Goal: Transaction & Acquisition: Obtain resource

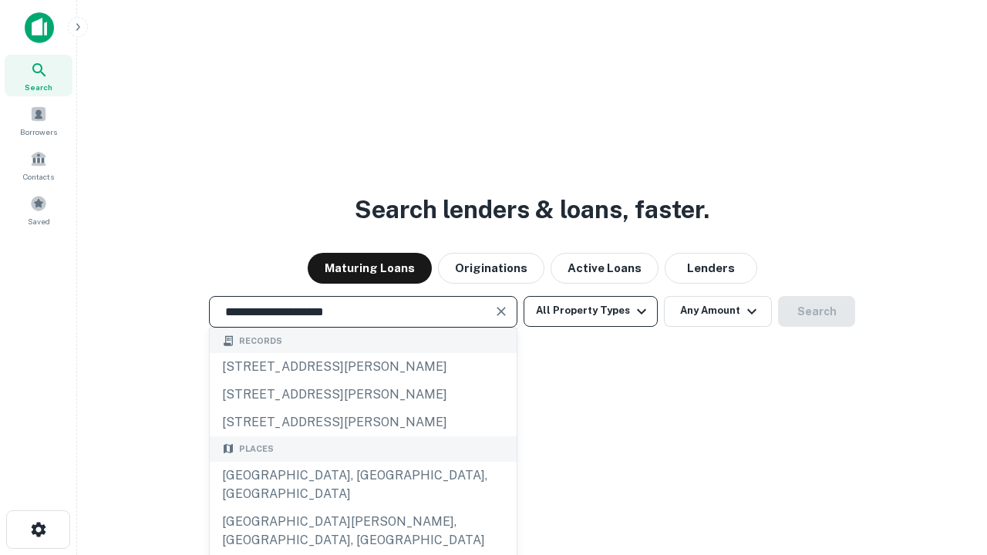
click at [362, 508] on div "Santa Monica, CA, USA" at bounding box center [363, 485] width 307 height 46
type input "**********"
click at [590, 311] on button "All Property Types" at bounding box center [590, 311] width 134 height 31
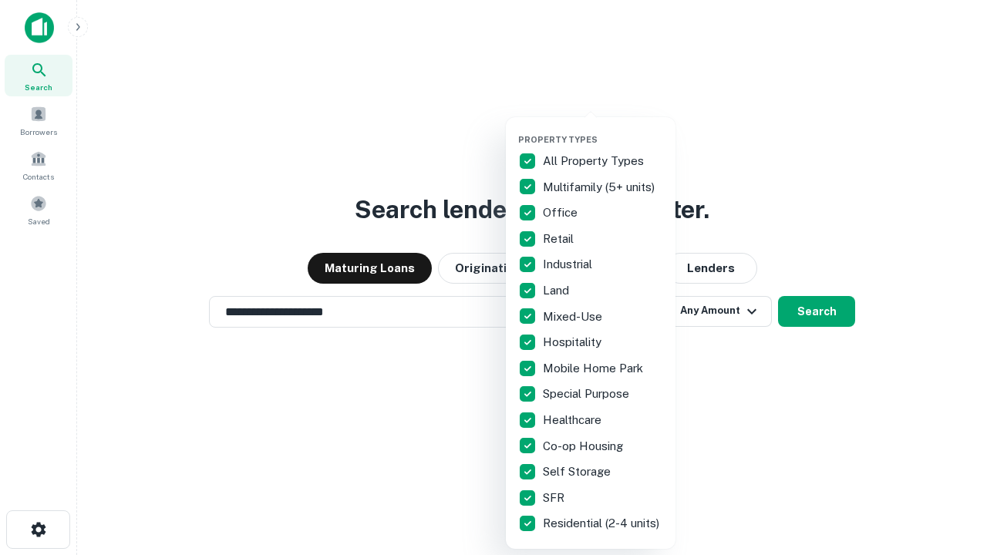
click at [603, 129] on button "button" at bounding box center [603, 129] width 170 height 1
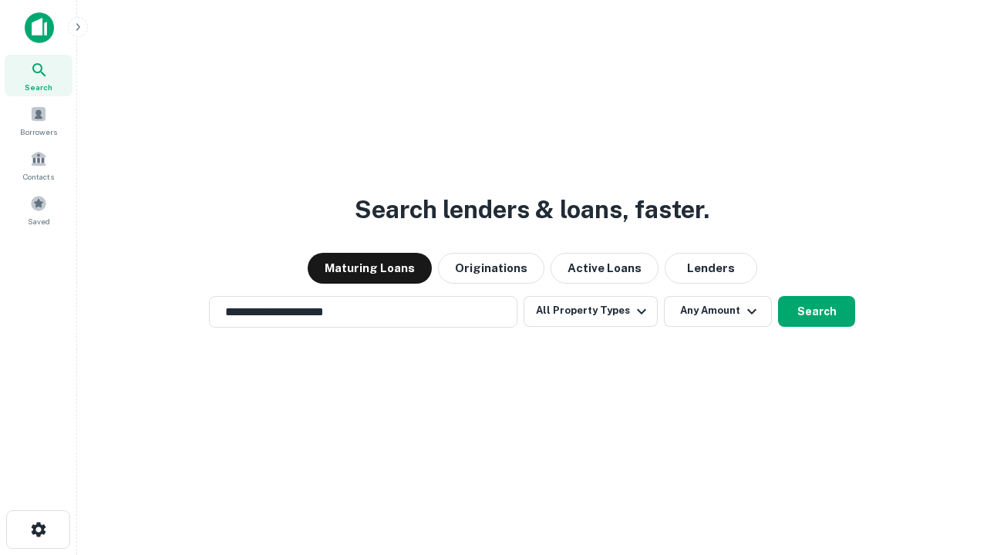
scroll to position [24, 0]
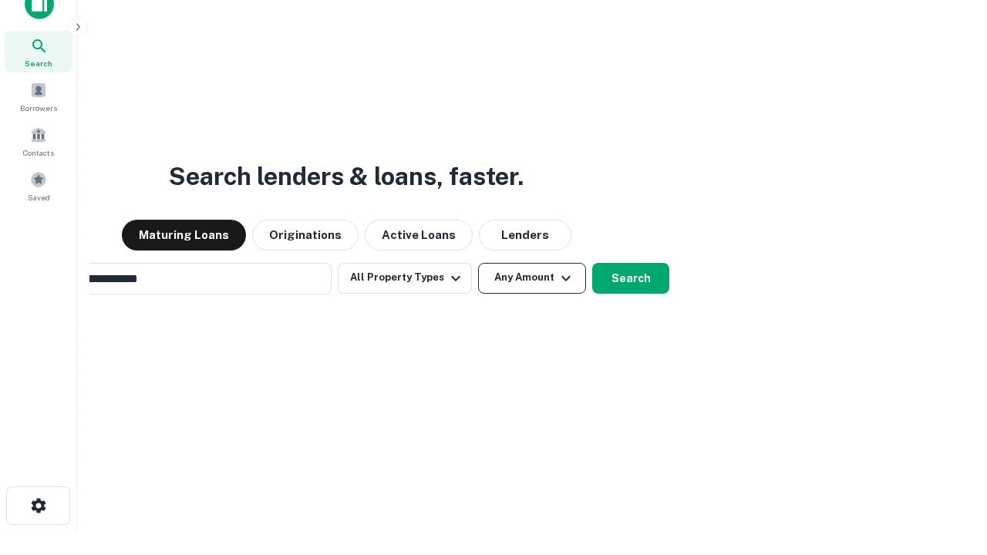
click at [478, 263] on button "Any Amount" at bounding box center [532, 278] width 108 height 31
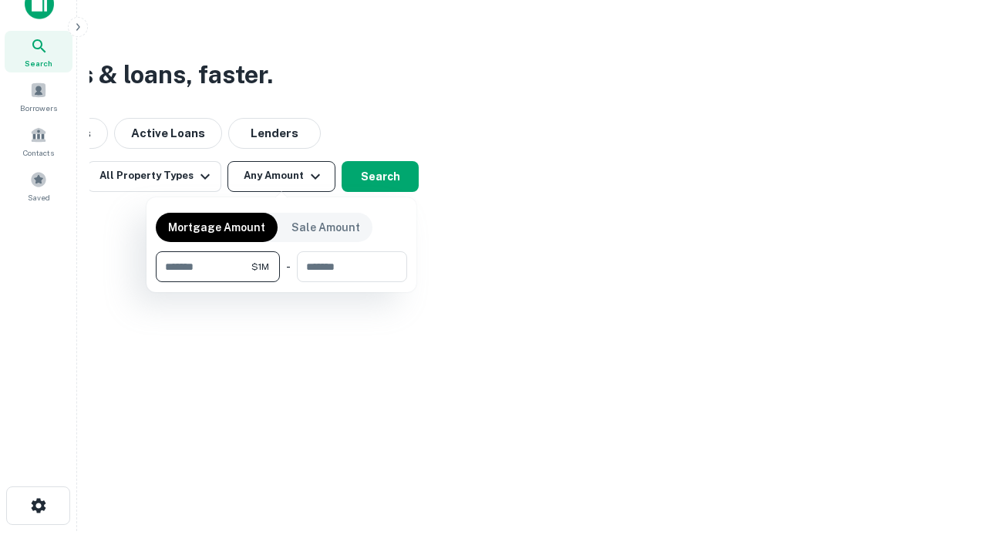
scroll to position [25, 0]
type input "*******"
click at [281, 282] on button "button" at bounding box center [281, 282] width 251 height 1
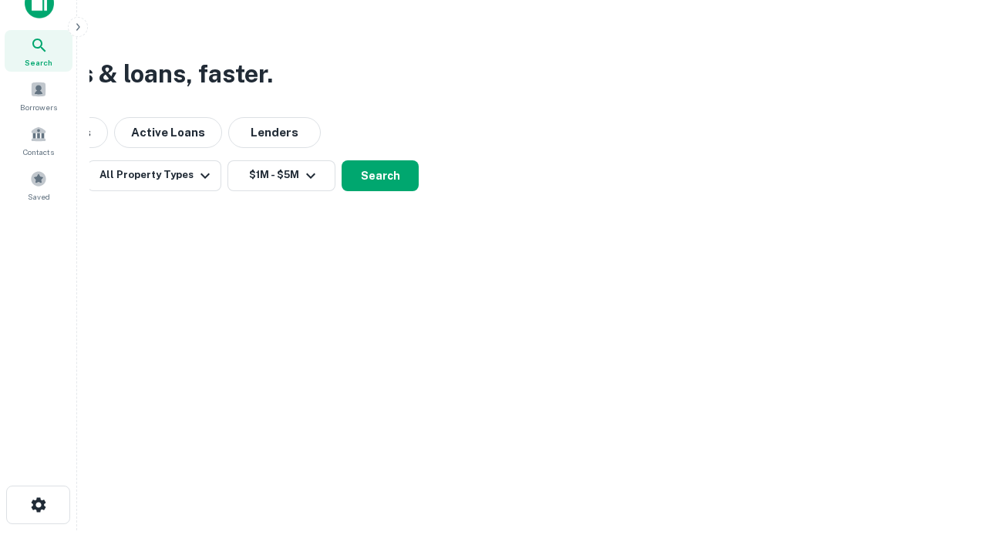
scroll to position [24, 0]
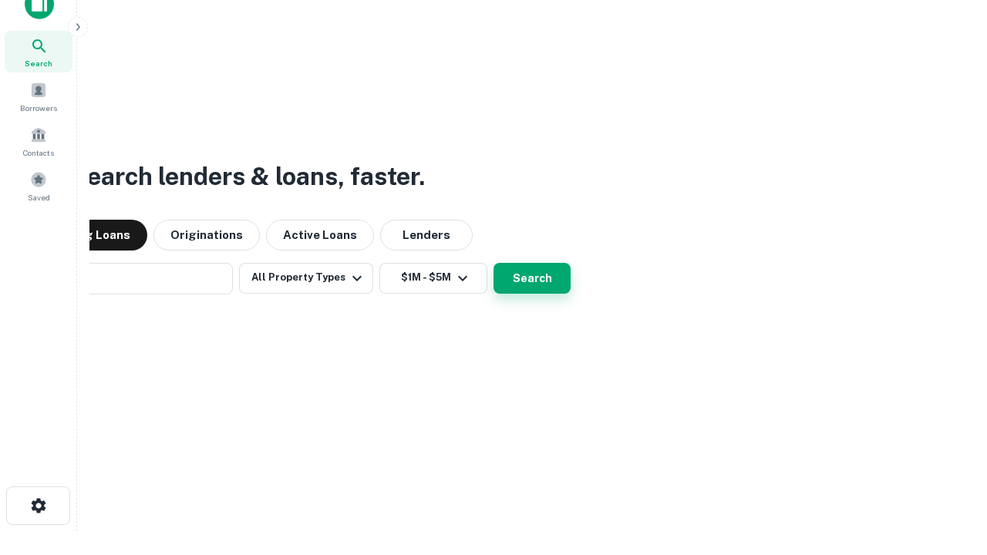
click at [493, 263] on button "Search" at bounding box center [531, 278] width 77 height 31
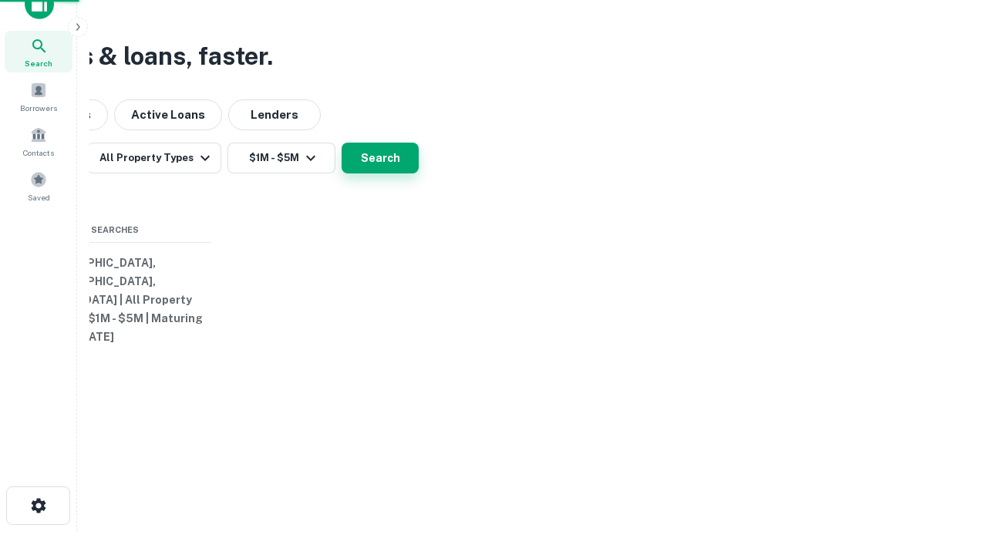
scroll to position [25, 0]
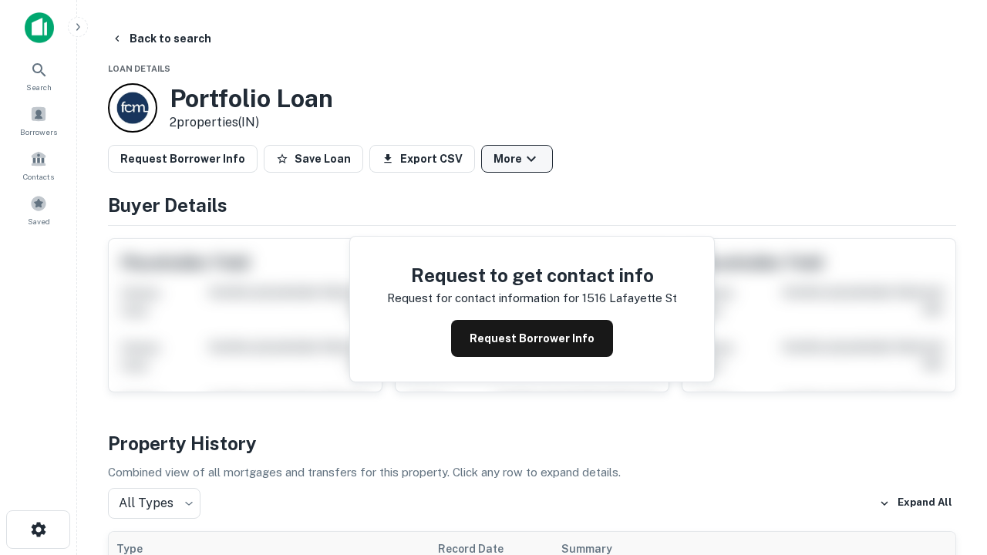
click at [516, 159] on button "More" at bounding box center [517, 159] width 72 height 28
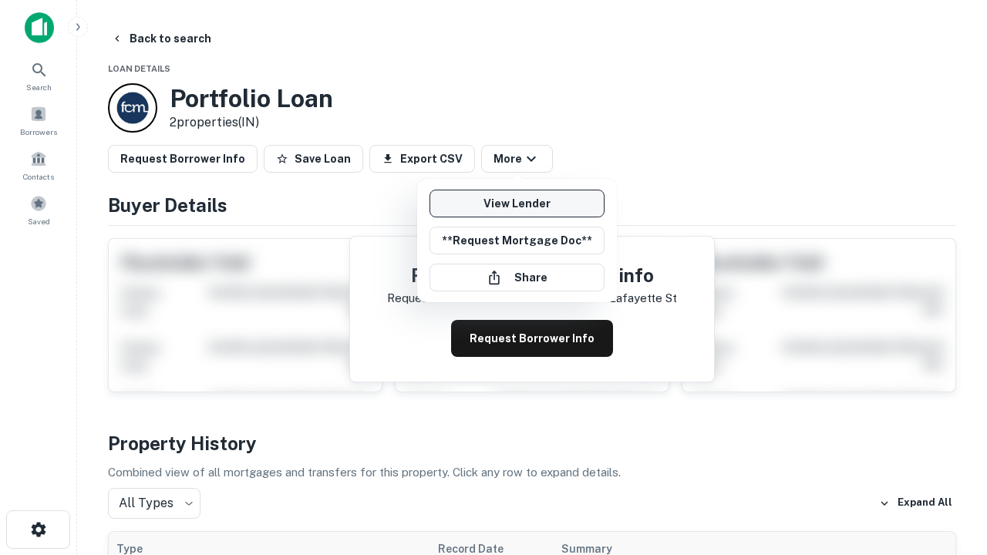
click at [516, 203] on link "View Lender" at bounding box center [516, 204] width 175 height 28
